Goal: Information Seeking & Learning: Learn about a topic

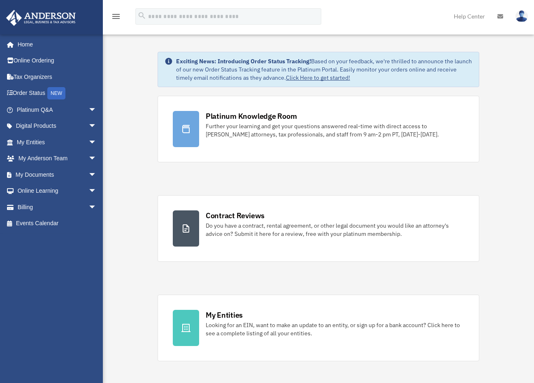
click at [91, 304] on div "bob.apples@andersonadvisors.com Sign Out bob.apples@andersonadvisors.com Home O…" at bounding box center [54, 195] width 109 height 322
click at [88, 191] on span "arrow_drop_down" at bounding box center [96, 191] width 16 height 17
click at [88, 191] on span "arrow_drop_up" at bounding box center [96, 191] width 16 height 17
click at [88, 124] on span "arrow_drop_down" at bounding box center [96, 126] width 16 height 17
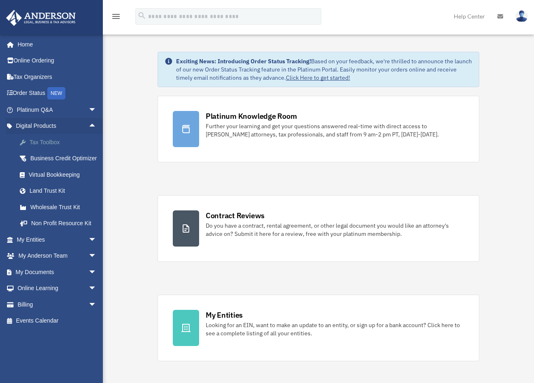
click at [45, 144] on div "Tax Toolbox" at bounding box center [64, 142] width 70 height 10
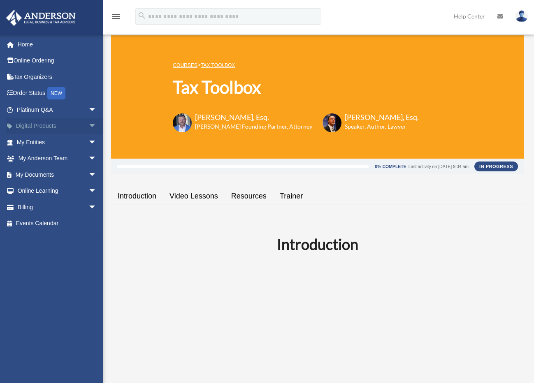
click at [44, 124] on link "Digital Products arrow_drop_down" at bounding box center [57, 126] width 103 height 16
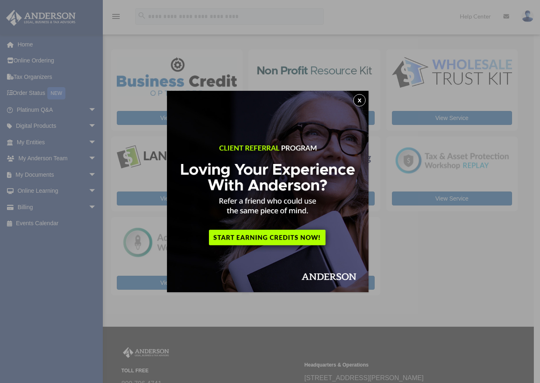
click at [359, 101] on button "x" at bounding box center [359, 100] width 12 height 12
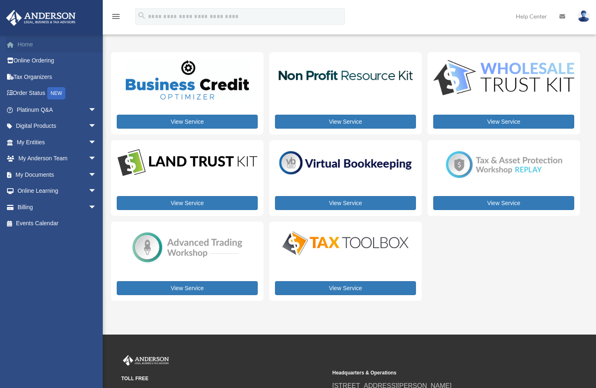
click at [27, 38] on link "Home" at bounding box center [57, 44] width 103 height 16
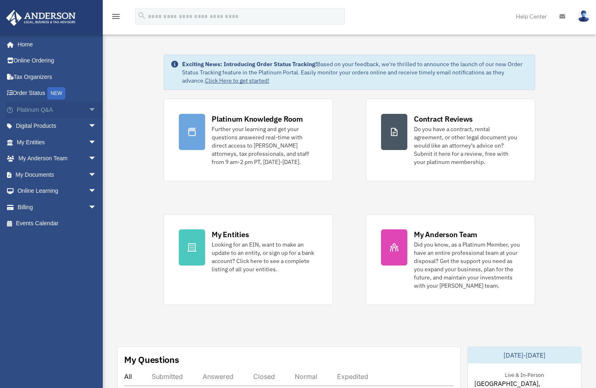
click at [41, 108] on link "Platinum Q&A arrow_drop_down" at bounding box center [57, 110] width 103 height 16
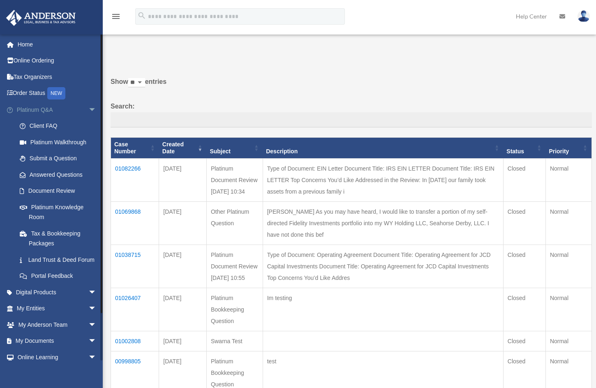
click at [75, 105] on link "Platinum Q&A arrow_drop_down" at bounding box center [57, 110] width 103 height 16
click at [32, 45] on link "Home" at bounding box center [57, 44] width 103 height 16
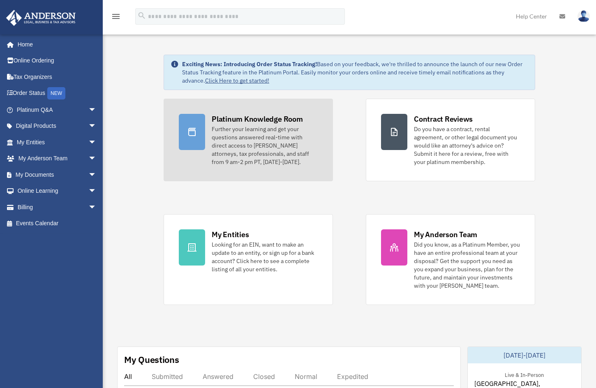
click at [263, 127] on div "Further your learning and get your questions answered real-time with direct acc…" at bounding box center [265, 145] width 106 height 41
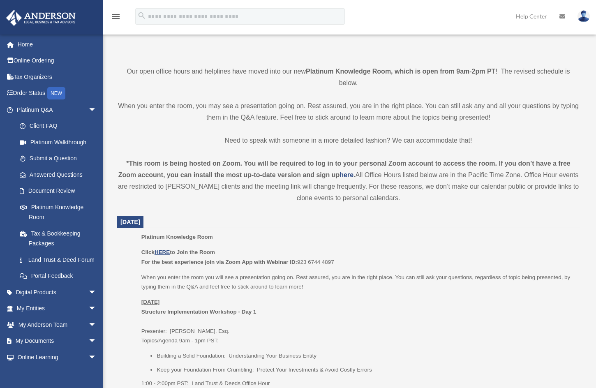
scroll to position [206, 0]
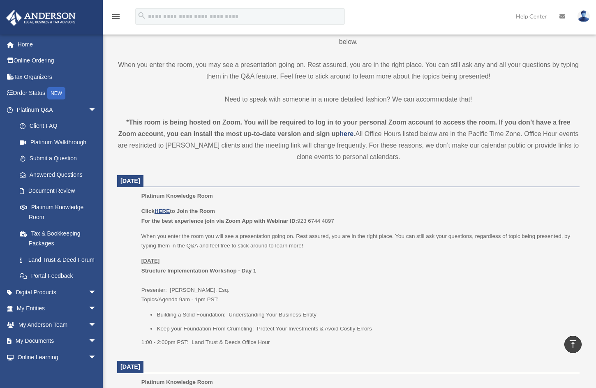
click at [278, 248] on p "When you enter the room you will see a presentation going on. Rest assured, you…" at bounding box center [357, 241] width 433 height 19
click at [232, 199] on p "Platinum Knowledge Room" at bounding box center [357, 196] width 433 height 10
click at [132, 229] on ul "Platinum Knowledge Room Click HERE to Join the Room For the best experience joi…" at bounding box center [348, 272] width 451 height 162
click at [50, 301] on link "Digital Products arrow_drop_down" at bounding box center [57, 292] width 103 height 16
click at [88, 301] on span "arrow_drop_down" at bounding box center [96, 292] width 16 height 17
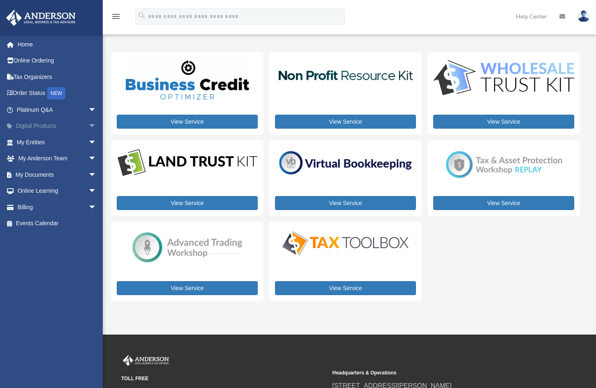
click at [88, 125] on span "arrow_drop_down" at bounding box center [96, 126] width 16 height 17
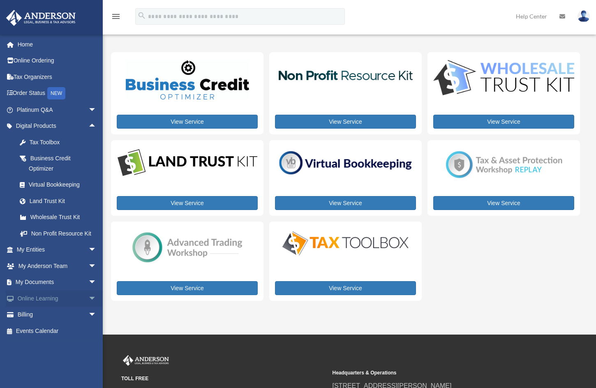
click at [88, 304] on span "arrow_drop_down" at bounding box center [96, 298] width 16 height 17
click at [88, 291] on span "arrow_drop_down" at bounding box center [96, 282] width 16 height 17
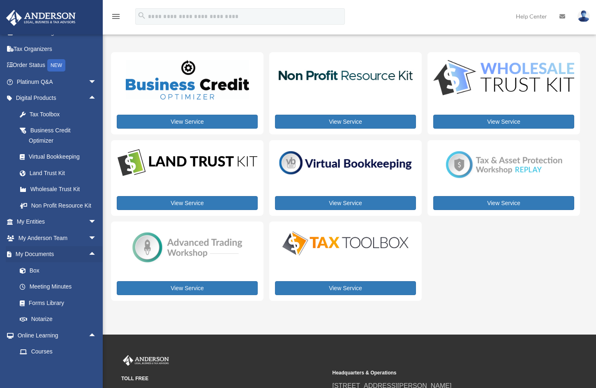
scroll to position [41, 0]
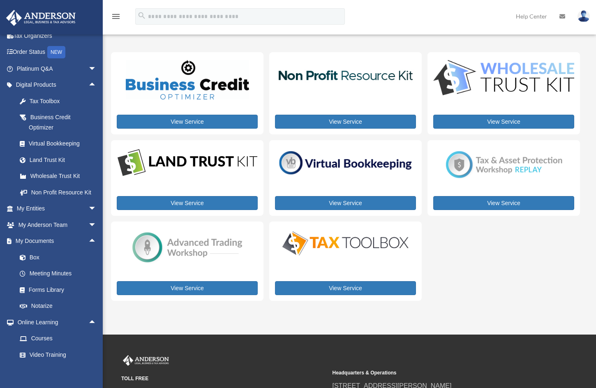
click at [343, 319] on div "My Services [PERSON_NAME][EMAIL_ADDRESS][DOMAIN_NAME] Sign Out [PERSON_NAME][EM…" at bounding box center [298, 167] width 596 height 335
click at [88, 248] on span "arrow_drop_up" at bounding box center [96, 241] width 16 height 17
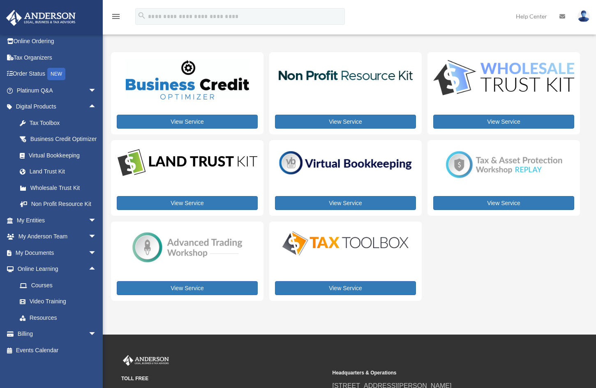
scroll to position [39, 0]
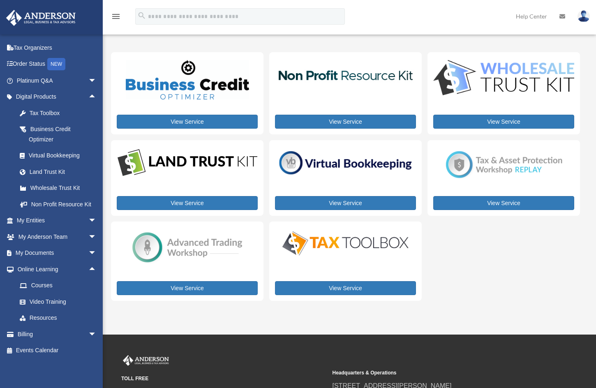
click at [165, 335] on div "My Services [PERSON_NAME][EMAIL_ADDRESS][DOMAIN_NAME] Sign Out [PERSON_NAME][EM…" at bounding box center [298, 167] width 596 height 335
drag, startPoint x: 468, startPoint y: 261, endPoint x: 463, endPoint y: 191, distance: 70.5
click at [468, 261] on div "View Service View Service View Service View Service View Service View Service V…" at bounding box center [345, 176] width 469 height 249
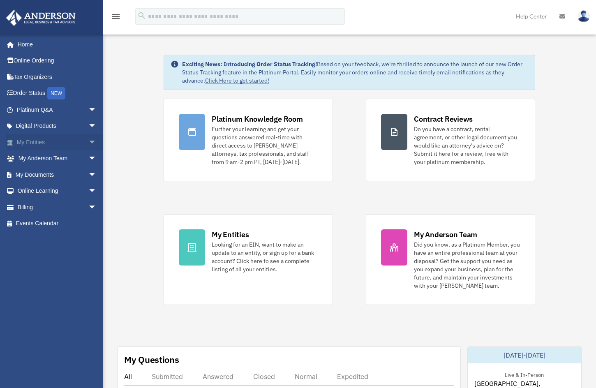
click at [88, 146] on span "arrow_drop_down" at bounding box center [96, 142] width 16 height 17
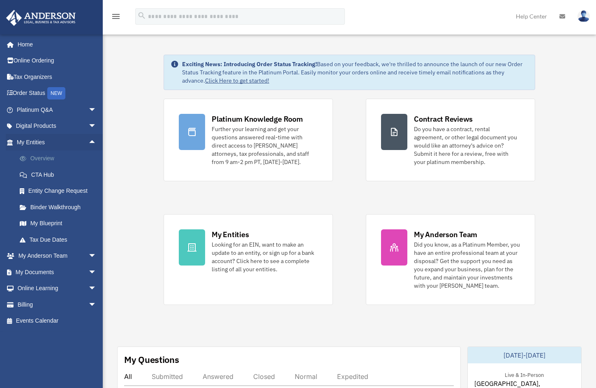
click at [46, 158] on link "Overview" at bounding box center [60, 159] width 97 height 16
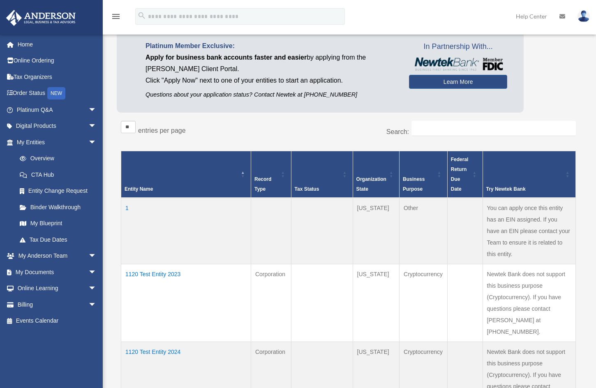
scroll to position [165, 0]
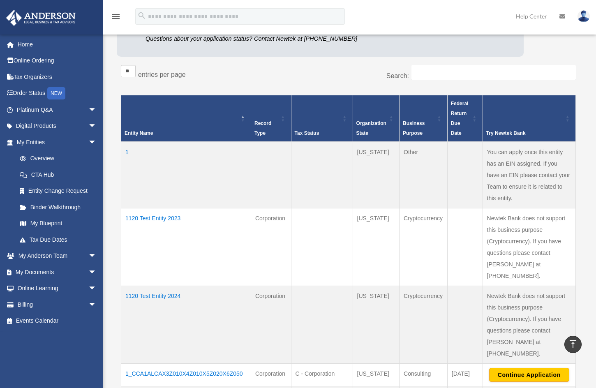
click at [159, 219] on td "1120 Test Entity 2023" at bounding box center [186, 248] width 130 height 78
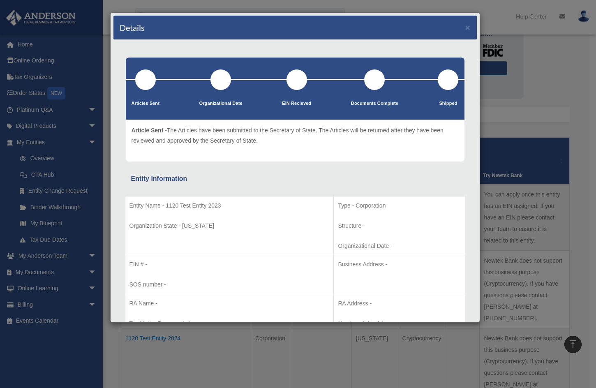
scroll to position [82, 0]
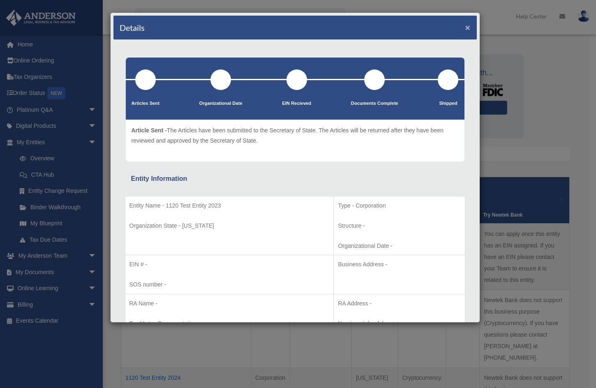
click at [466, 28] on button "×" at bounding box center [468, 27] width 5 height 9
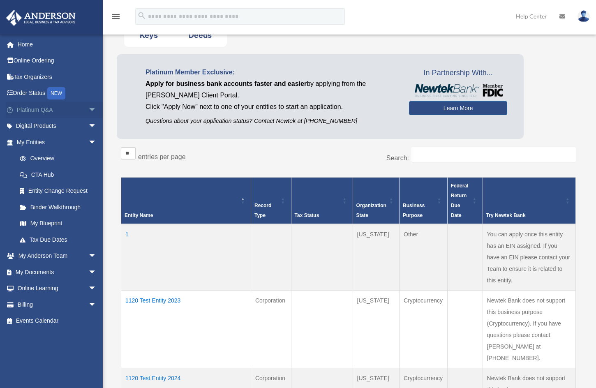
click at [88, 110] on span "arrow_drop_down" at bounding box center [96, 110] width 16 height 17
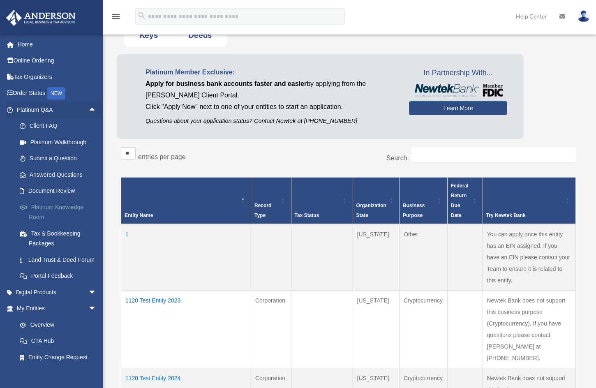
click at [50, 208] on link "Platinum Knowledge Room" at bounding box center [60, 212] width 97 height 26
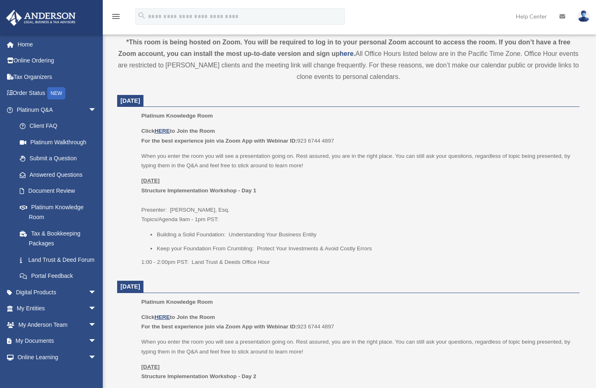
scroll to position [288, 0]
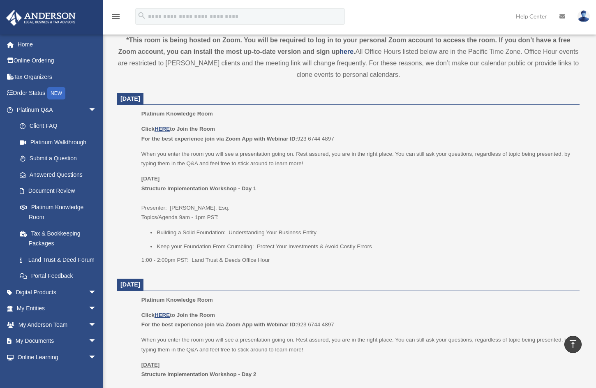
click at [408, 227] on div "Click HERE to Join the Room For the best experience join via Zoom App with Webi…" at bounding box center [357, 194] width 433 height 141
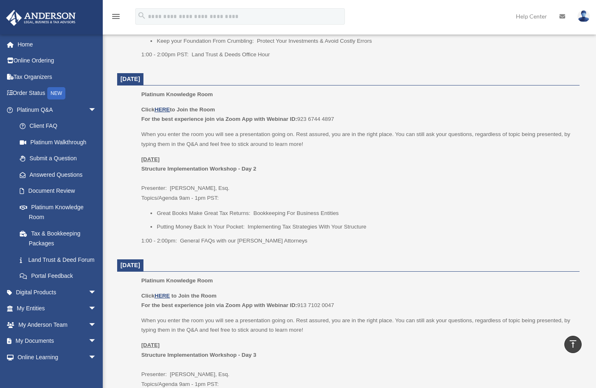
scroll to position [535, 0]
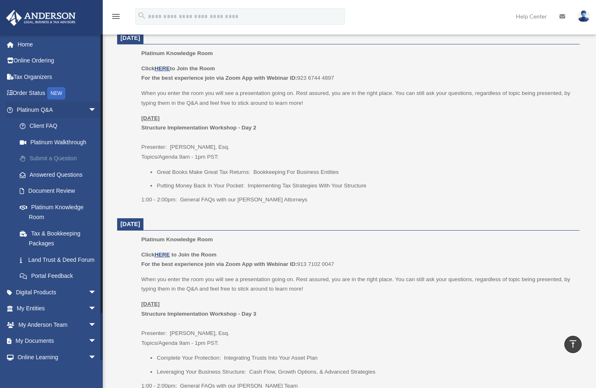
click at [55, 159] on link "Submit a Question" at bounding box center [60, 159] width 97 height 16
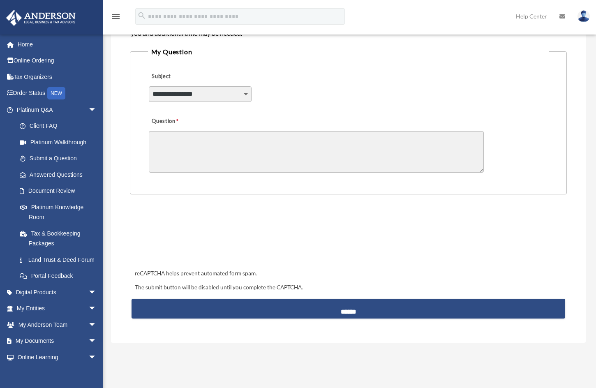
scroll to position [206, 0]
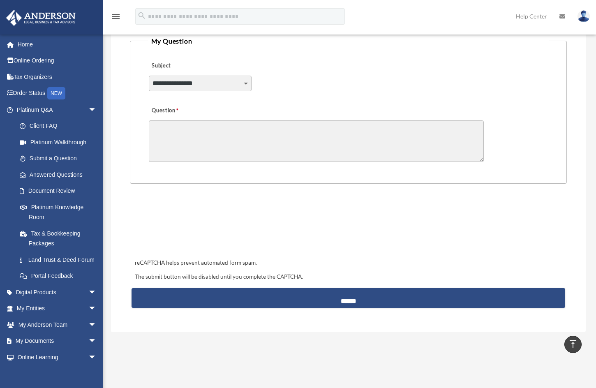
click at [246, 81] on select "**********" at bounding box center [200, 84] width 103 height 16
select select "******"
click at [149, 76] on select "**********" at bounding box center [200, 84] width 103 height 16
click at [63, 190] on link "Document Review" at bounding box center [60, 191] width 97 height 16
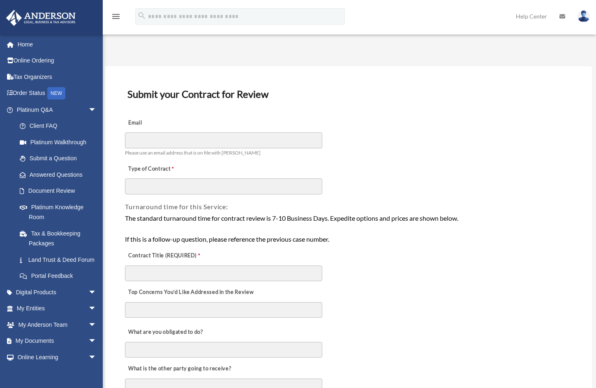
scroll to position [41, 0]
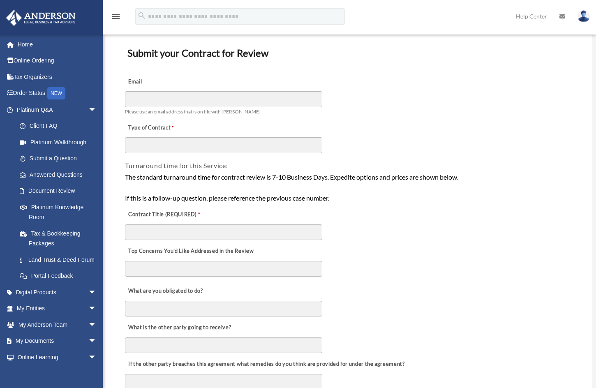
click at [362, 232] on div "Contract Title (REQUIRED)" at bounding box center [348, 222] width 448 height 37
click at [54, 301] on link "Digital Products arrow_drop_down" at bounding box center [57, 292] width 103 height 16
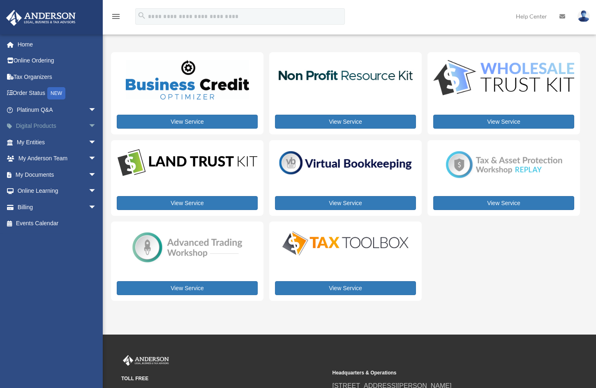
click at [88, 125] on span "arrow_drop_down" at bounding box center [96, 126] width 16 height 17
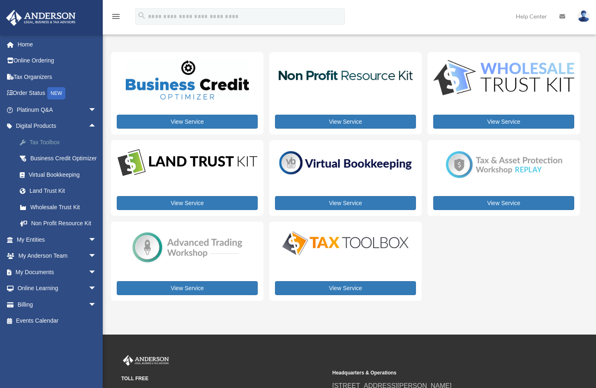
click at [50, 145] on div "Tax Toolbox" at bounding box center [64, 142] width 70 height 10
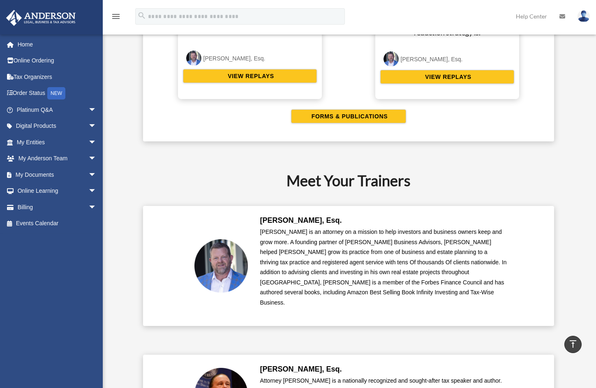
scroll to position [1769, 0]
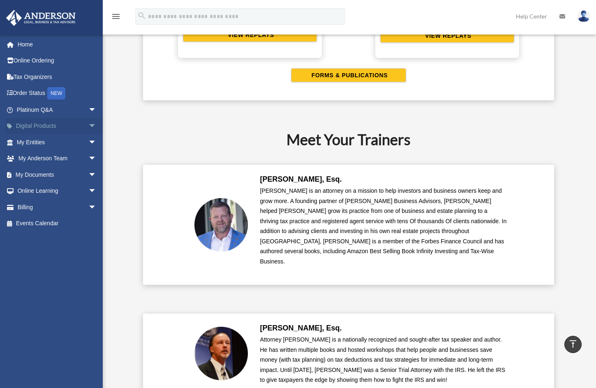
click at [88, 125] on span "arrow_drop_down" at bounding box center [96, 126] width 16 height 17
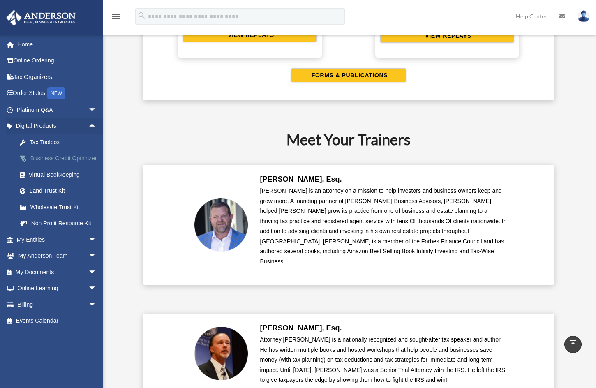
click at [50, 158] on div "Business Credit Optimizer" at bounding box center [64, 158] width 70 height 10
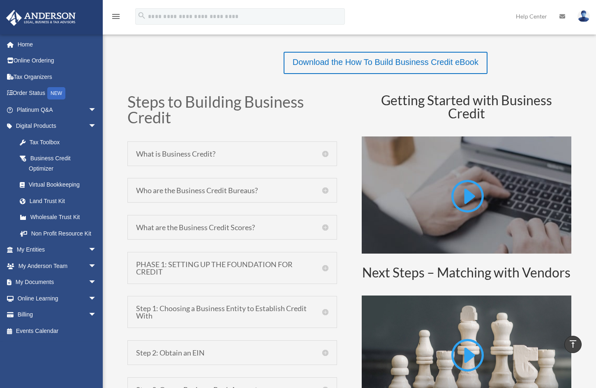
scroll to position [370, 0]
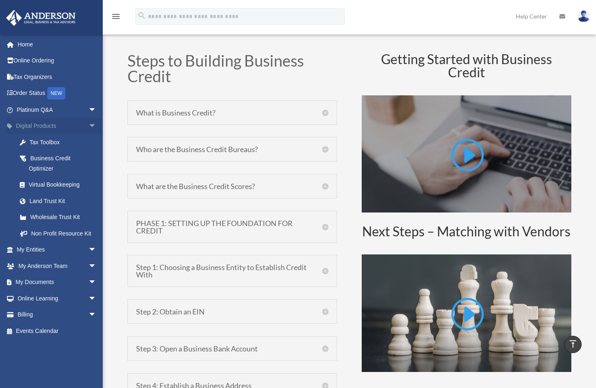
click at [88, 124] on span "arrow_drop_down" at bounding box center [96, 126] width 16 height 17
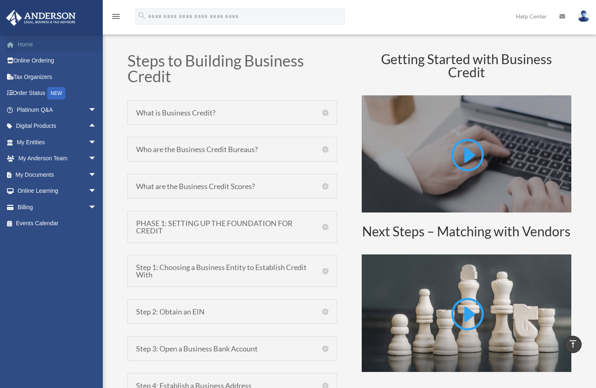
click at [28, 44] on link "Home" at bounding box center [57, 44] width 103 height 16
